Goal: Check status

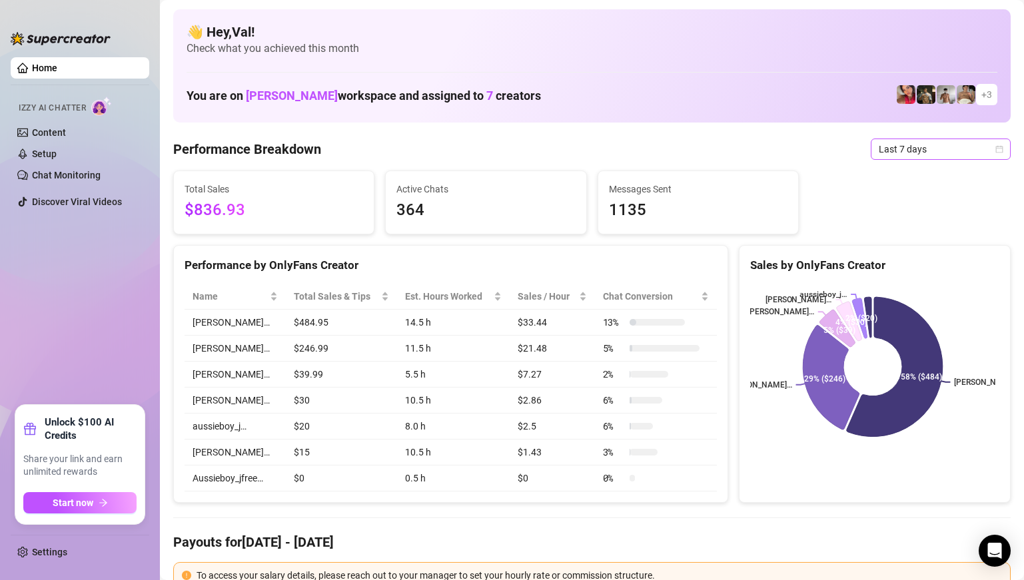
click at [994, 146] on div "Last 7 days" at bounding box center [941, 149] width 140 height 21
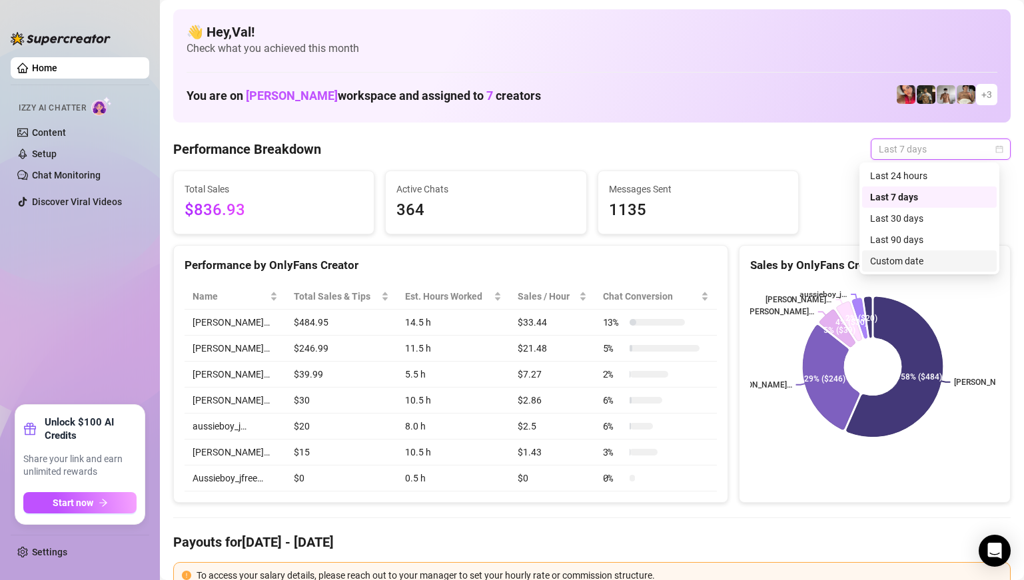
click at [914, 258] on div "Custom date" at bounding box center [929, 261] width 119 height 15
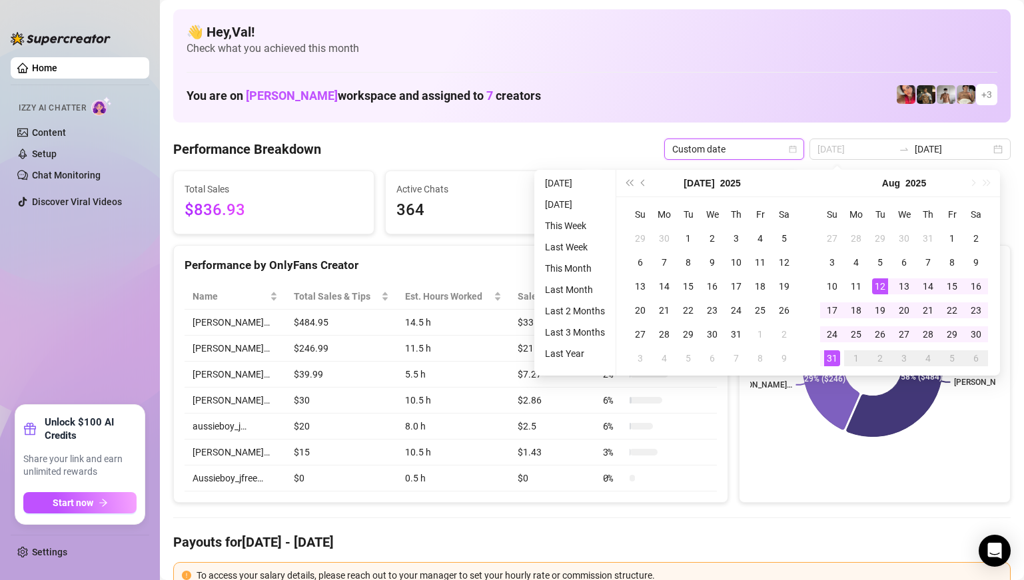
type input "[DATE]"
click at [991, 152] on div "[DATE] [DATE]" at bounding box center [909, 149] width 201 height 21
click at [987, 153] on div "[DATE] [DATE]" at bounding box center [909, 149] width 201 height 21
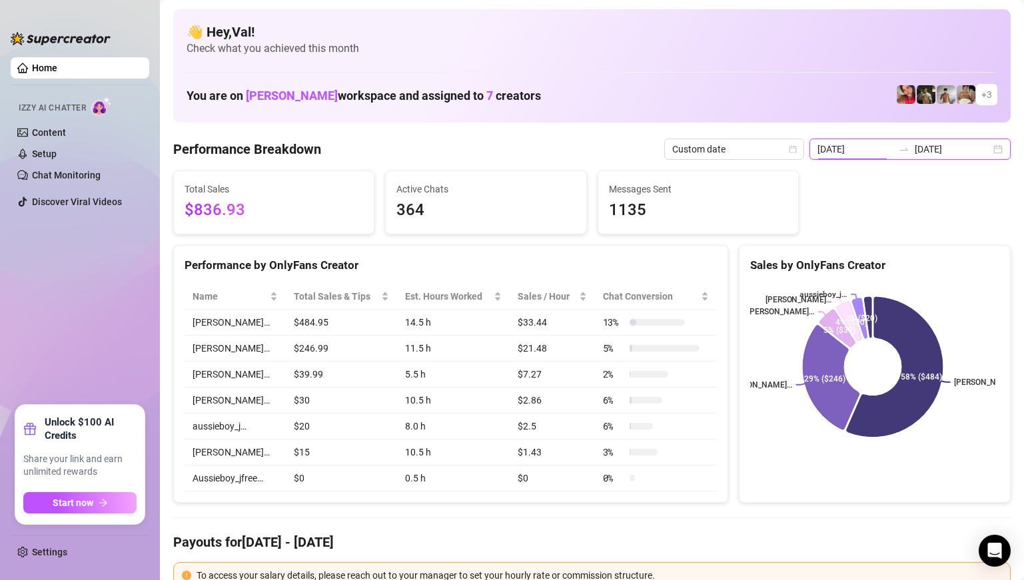
click at [991, 151] on div "[DATE] [DATE]" at bounding box center [909, 149] width 201 height 21
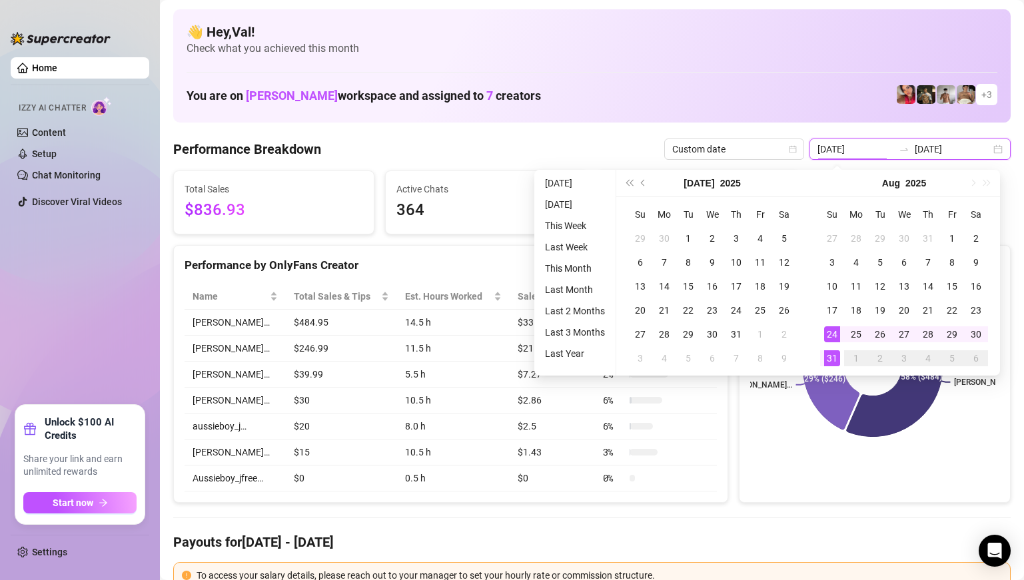
click at [985, 151] on div "[DATE] [DATE]" at bounding box center [909, 149] width 201 height 21
click at [918, 149] on input "[DATE]" at bounding box center [953, 149] width 76 height 15
type input "[DATE]"
click at [979, 332] on div "30" at bounding box center [976, 334] width 16 height 16
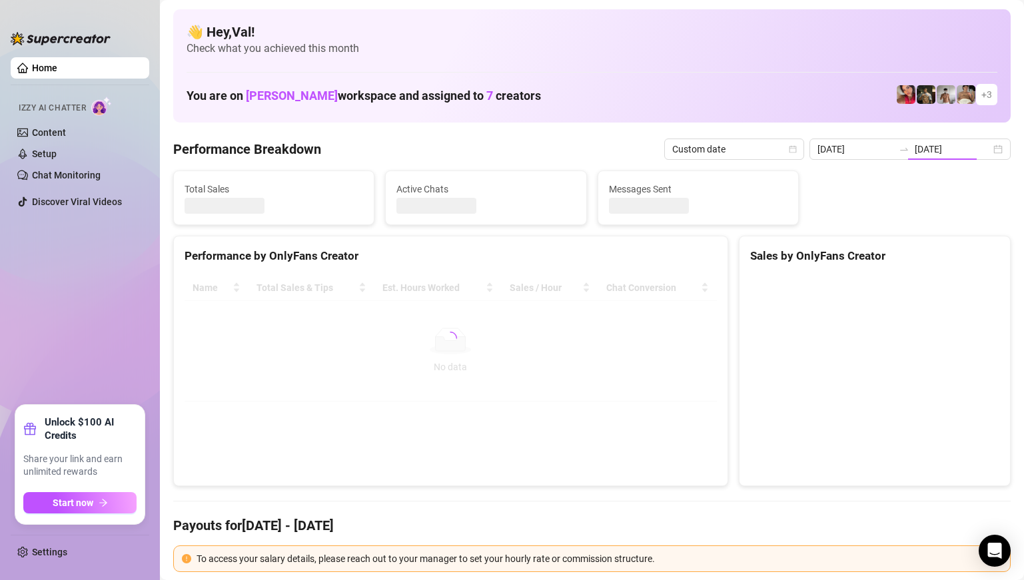
type input "[DATE]"
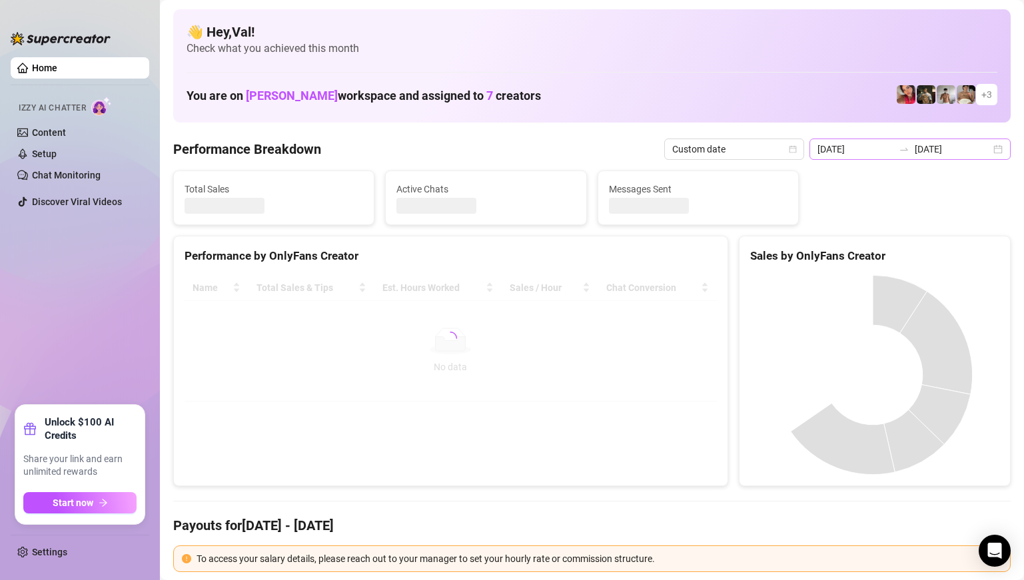
click at [985, 151] on div "[DATE] [DATE]" at bounding box center [909, 149] width 201 height 21
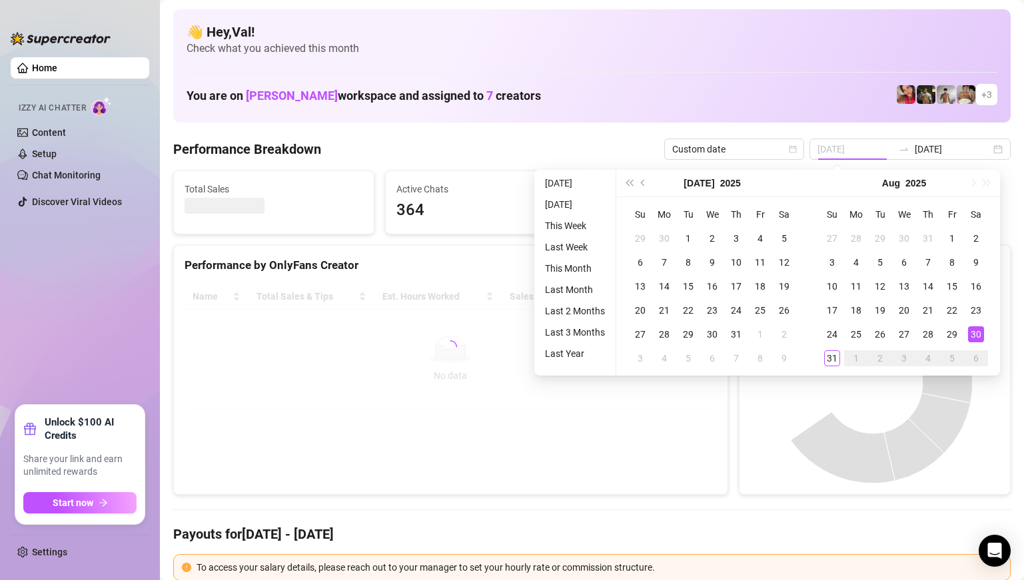
click at [979, 333] on div "30" at bounding box center [976, 334] width 16 height 16
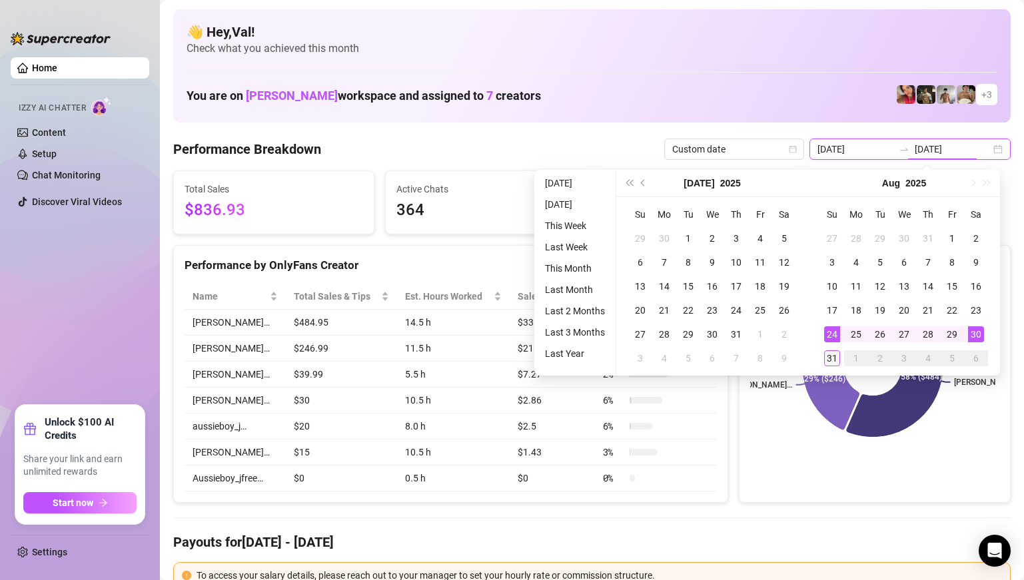
type input "[DATE]"
click at [833, 364] on div "31" at bounding box center [832, 358] width 16 height 16
type input "[DATE]"
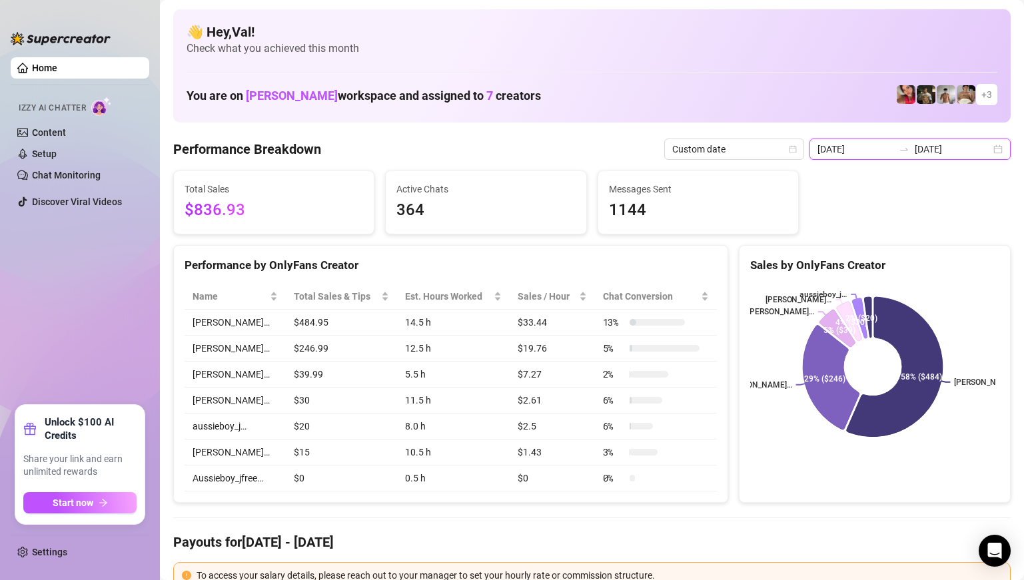
click at [979, 152] on input "[DATE]" at bounding box center [953, 149] width 76 height 15
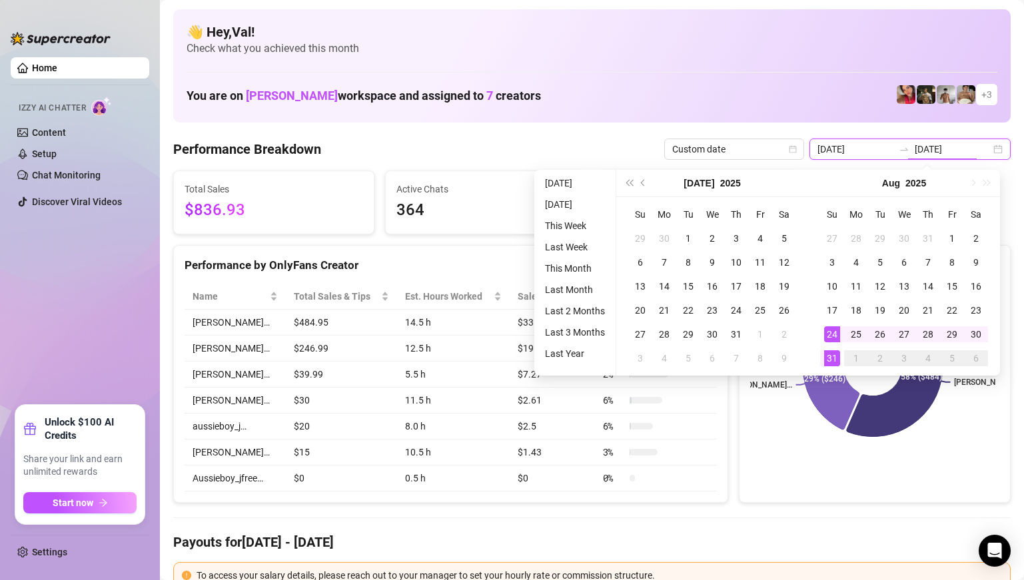
click at [989, 152] on div "[DATE] [DATE]" at bounding box center [909, 149] width 201 height 21
type input "[DATE]"
click at [978, 328] on div "30" at bounding box center [976, 334] width 16 height 16
type input "[DATE]"
click at [835, 361] on div "31" at bounding box center [832, 358] width 16 height 16
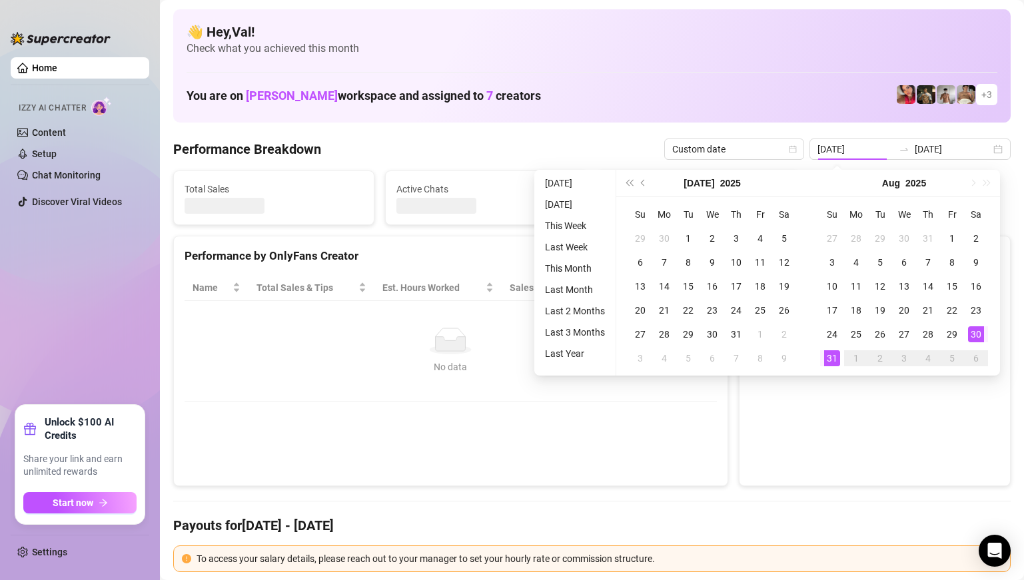
type input "[DATE]"
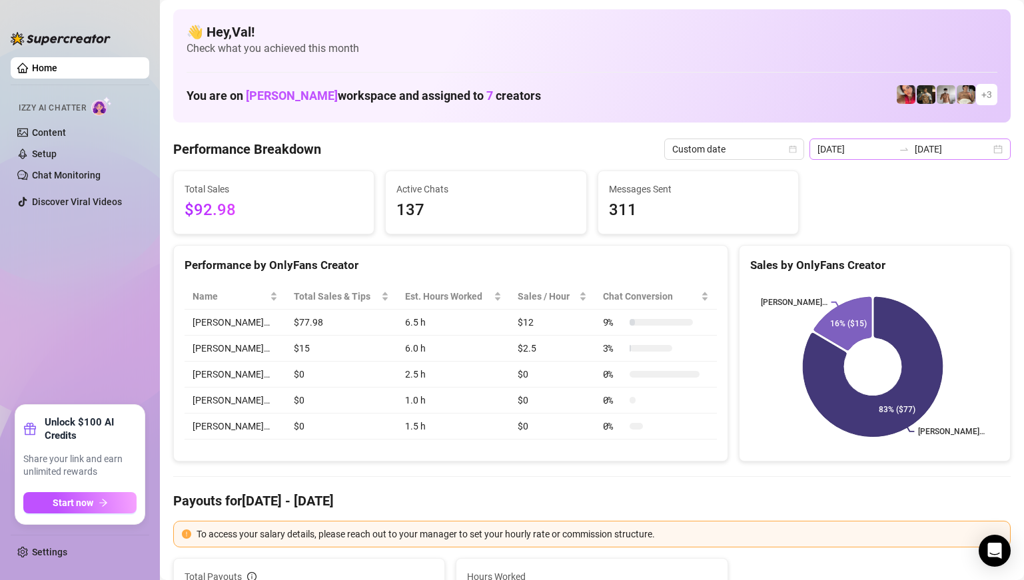
click at [992, 143] on div "[DATE] [DATE]" at bounding box center [909, 149] width 201 height 21
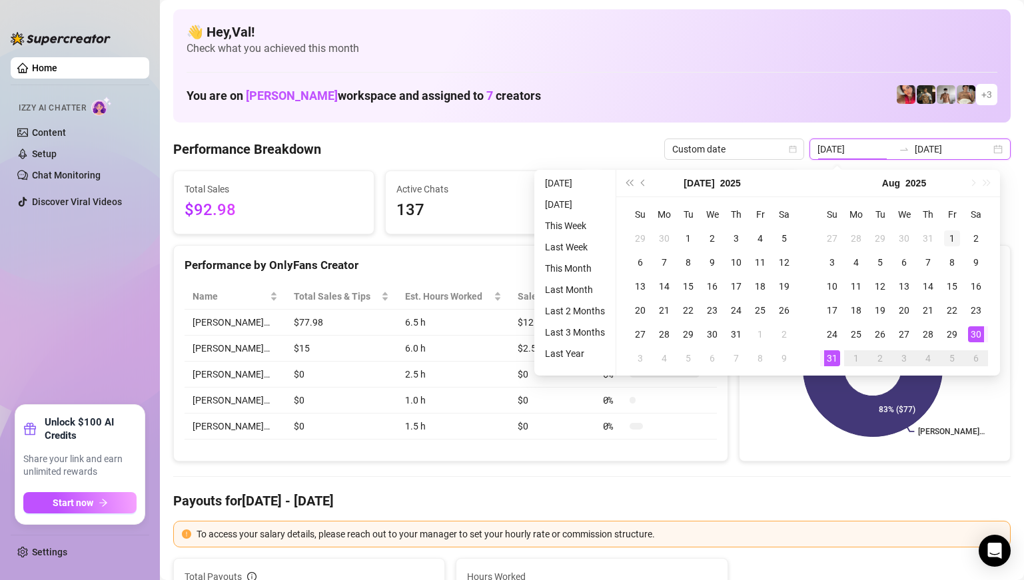
type input "[DATE]"
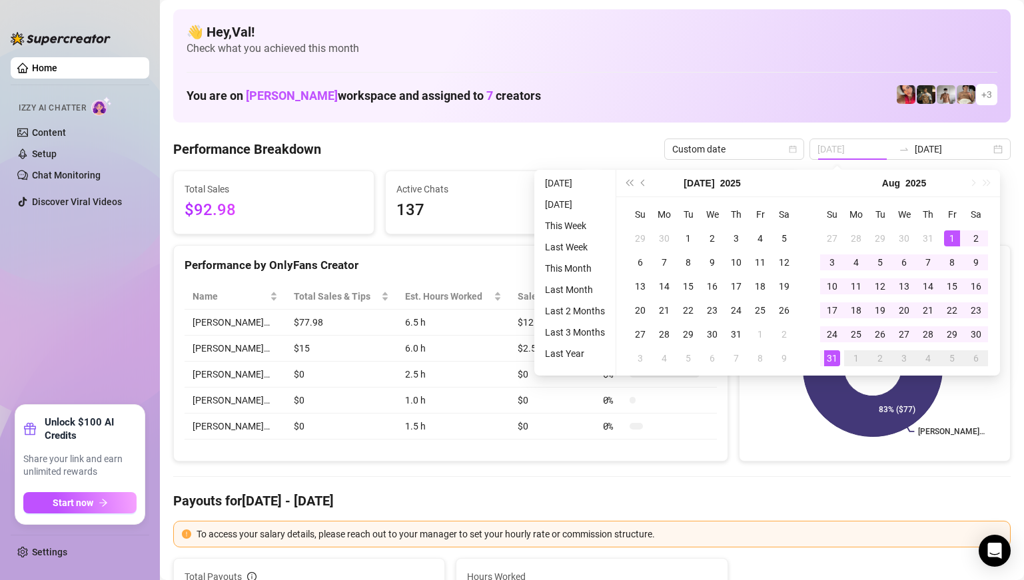
click at [957, 236] on div "1" at bounding box center [952, 238] width 16 height 16
type input "[DATE]"
click at [827, 360] on div "31" at bounding box center [832, 358] width 16 height 16
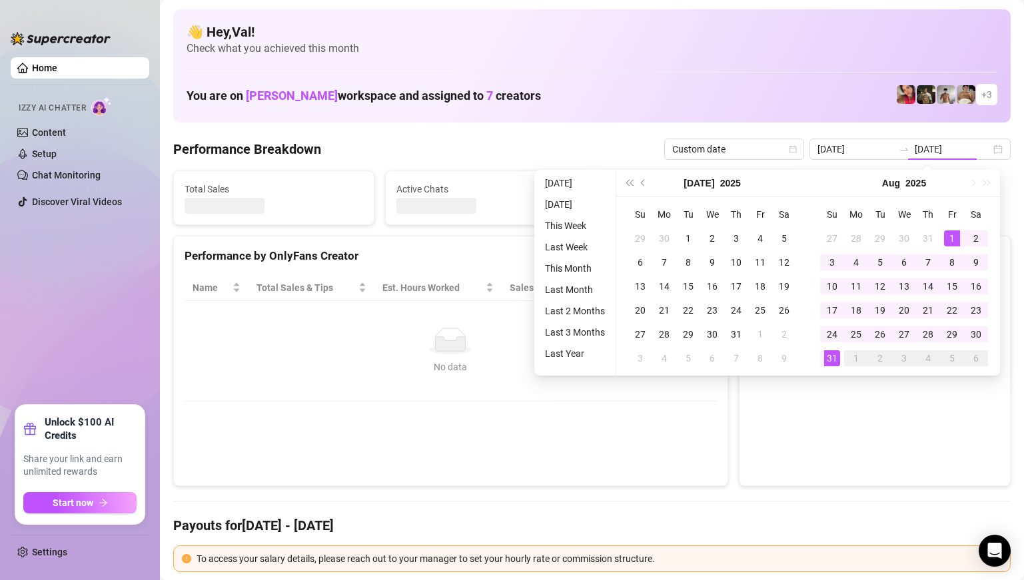
type input "[DATE]"
